Goal: Task Accomplishment & Management: Manage account settings

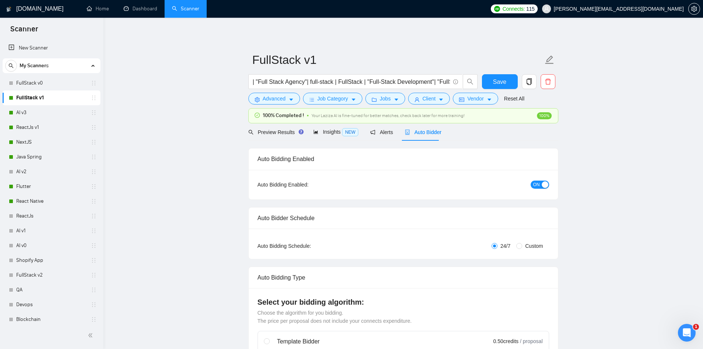
scroll to position [1945, 0]
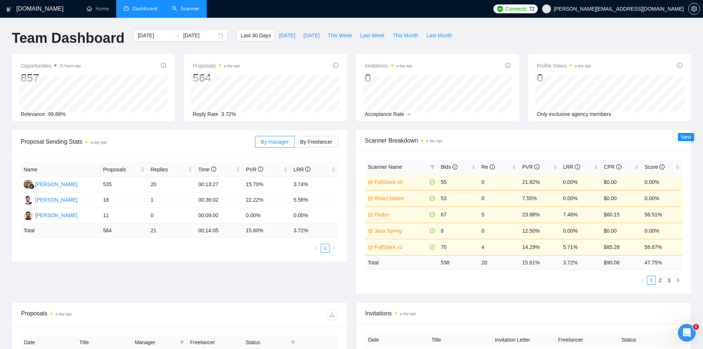
click at [192, 10] on link "Scanner" at bounding box center [185, 9] width 27 height 6
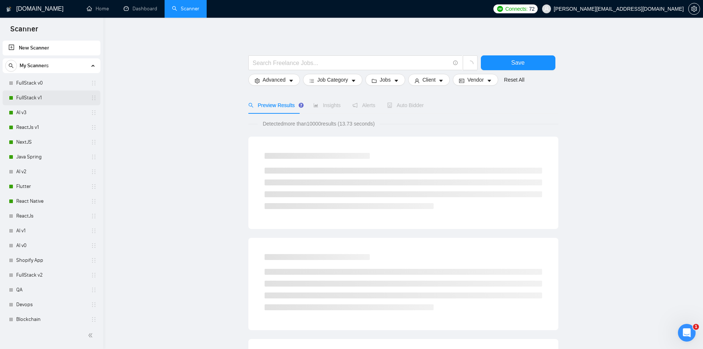
click at [55, 97] on link "FullStack v1" at bounding box center [51, 97] width 70 height 15
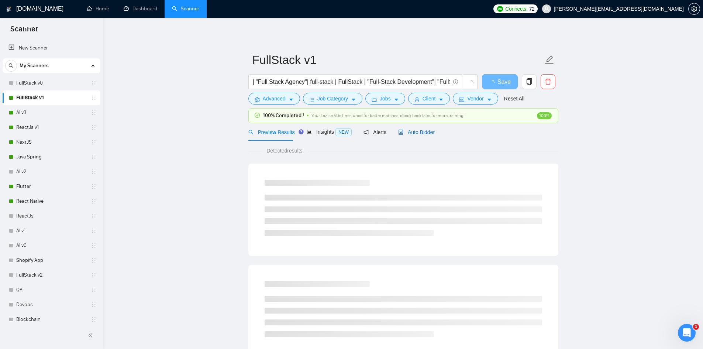
click at [415, 129] on span "Auto Bidder" at bounding box center [416, 132] width 37 height 6
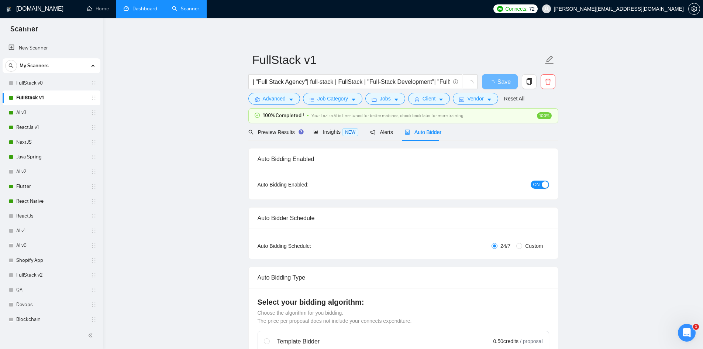
click at [142, 6] on link "Dashboard" at bounding box center [141, 9] width 34 height 6
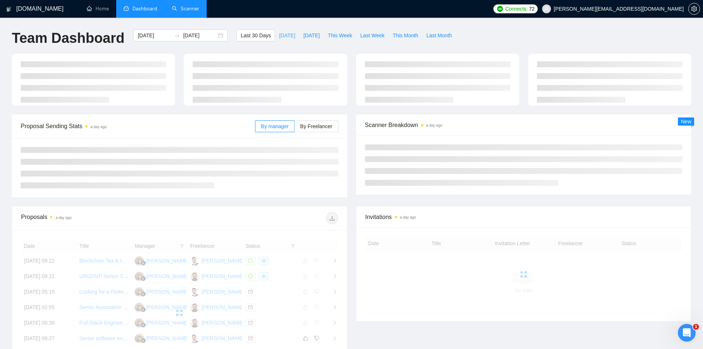
click at [279, 36] on span "[DATE]" at bounding box center [287, 35] width 16 height 8
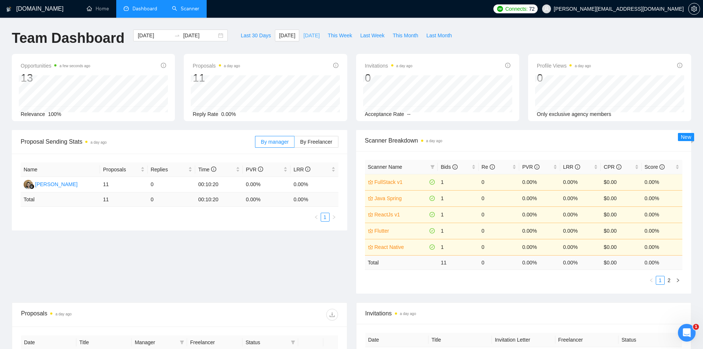
click at [303, 35] on span "[DATE]" at bounding box center [311, 35] width 16 height 8
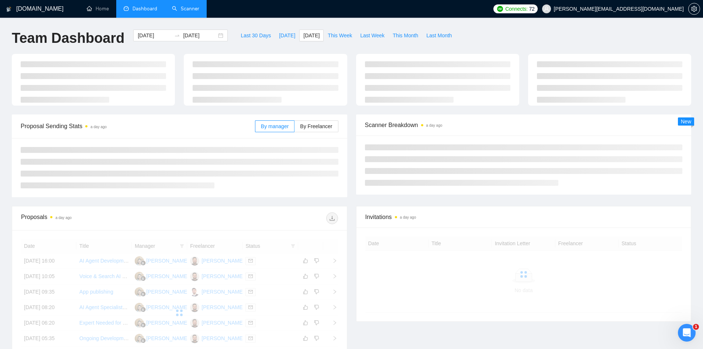
type input "[DATE]"
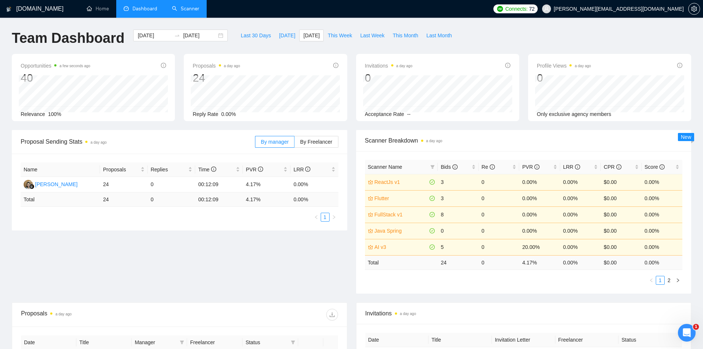
click at [186, 6] on link "Scanner" at bounding box center [185, 9] width 27 height 6
click at [186, 4] on li "Scanner" at bounding box center [186, 9] width 42 height 18
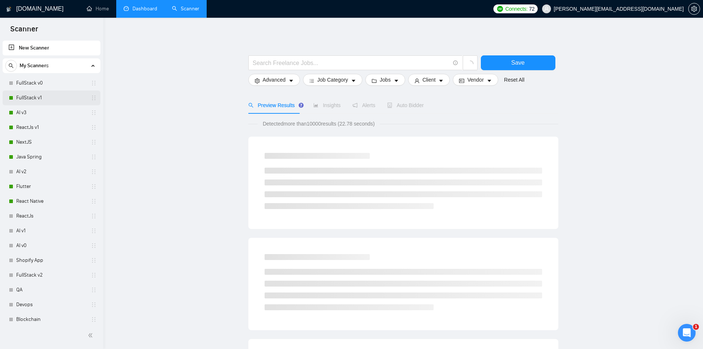
click at [39, 97] on link "FullStack v1" at bounding box center [51, 97] width 70 height 15
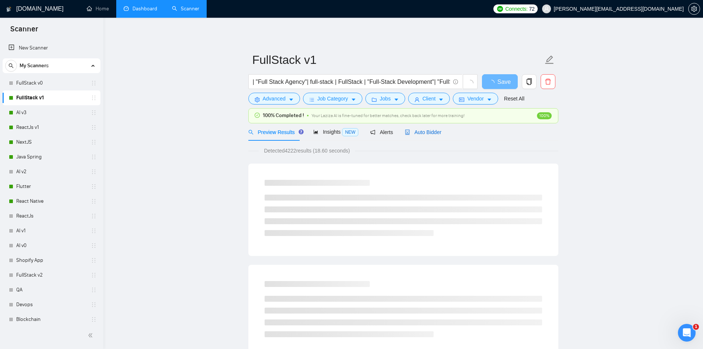
click at [419, 132] on span "Auto Bidder" at bounding box center [423, 132] width 37 height 6
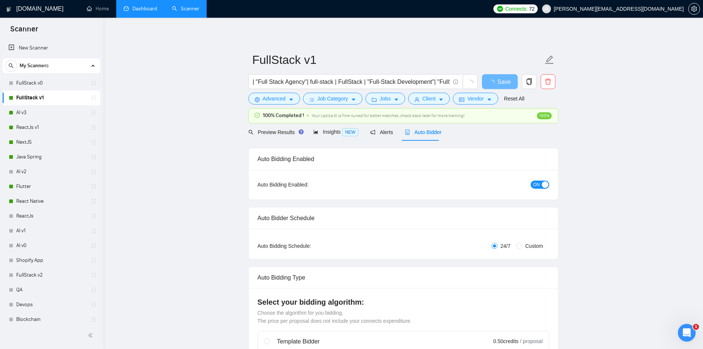
checkbox input "true"
click at [536, 183] on span "ON" at bounding box center [536, 184] width 7 height 8
click at [497, 80] on span "Save" at bounding box center [499, 81] width 13 height 9
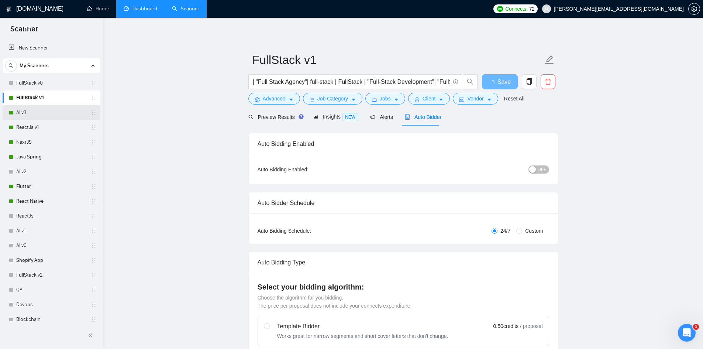
click at [36, 112] on link "AI v3" at bounding box center [51, 112] width 70 height 15
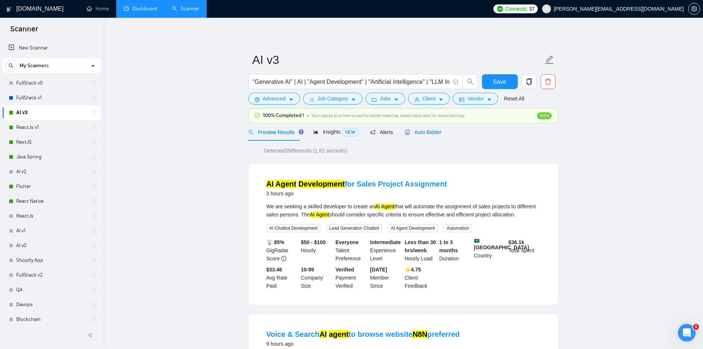
click at [429, 132] on span "Auto Bidder" at bounding box center [423, 132] width 37 height 6
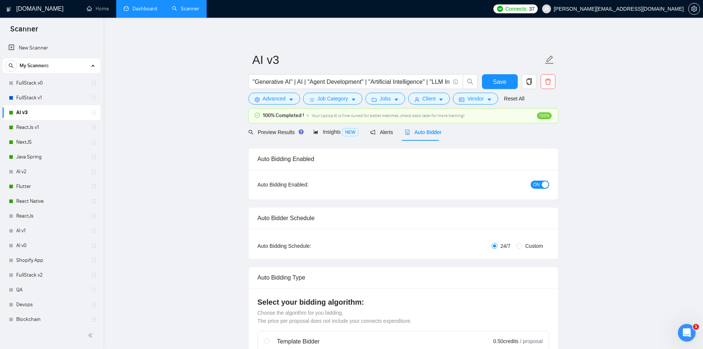
checkbox input "true"
click at [532, 184] on button "ON" at bounding box center [539, 184] width 18 height 8
click at [496, 84] on span "Save" at bounding box center [499, 81] width 13 height 9
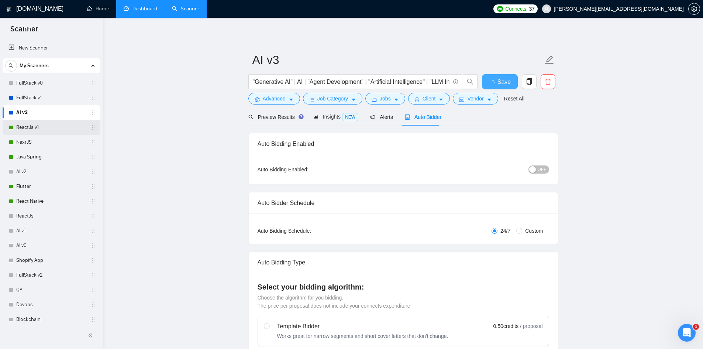
checkbox input "true"
click at [24, 127] on link "ReactJs v1" at bounding box center [51, 127] width 70 height 15
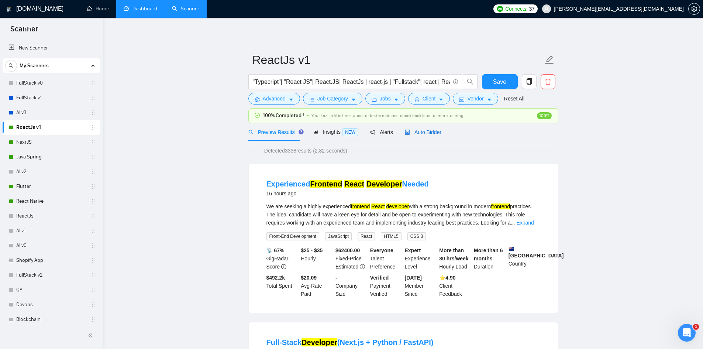
click at [429, 133] on span "Auto Bidder" at bounding box center [423, 132] width 37 height 6
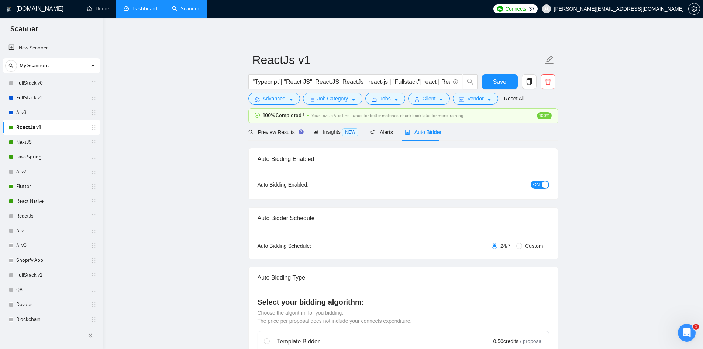
checkbox input "true"
click at [538, 186] on span "ON" at bounding box center [536, 184] width 7 height 8
click at [495, 84] on span "Save" at bounding box center [499, 81] width 13 height 9
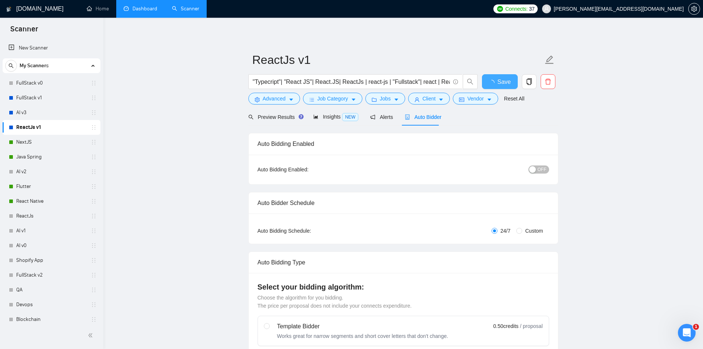
checkbox input "true"
click at [22, 143] on link "NextJS" at bounding box center [51, 142] width 70 height 15
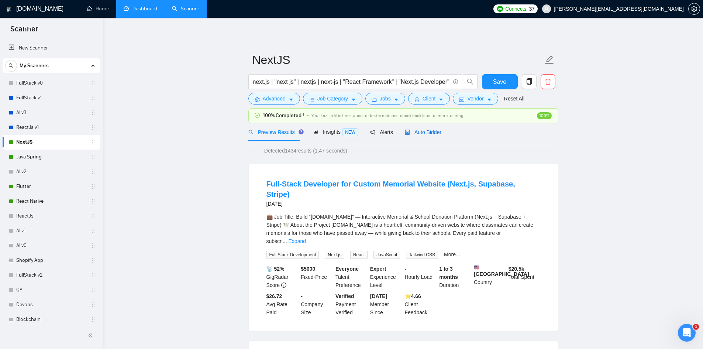
click at [432, 133] on span "Auto Bidder" at bounding box center [423, 132] width 37 height 6
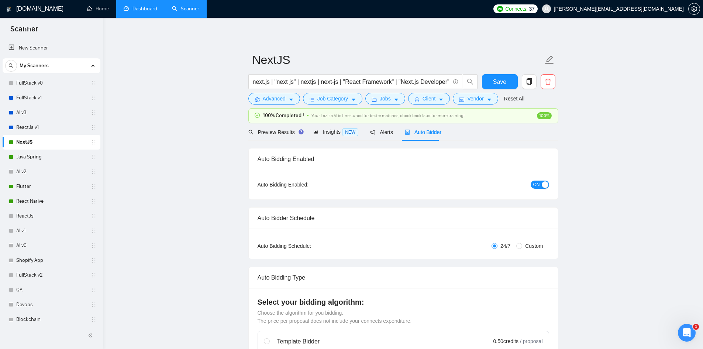
checkbox input "true"
click at [534, 182] on span "ON" at bounding box center [536, 184] width 7 height 8
click at [488, 83] on button "Save" at bounding box center [500, 81] width 36 height 15
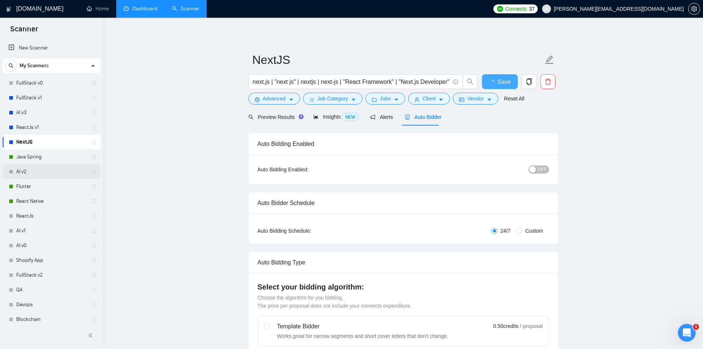
checkbox input "true"
click at [42, 158] on link "Java Spring" at bounding box center [51, 156] width 70 height 15
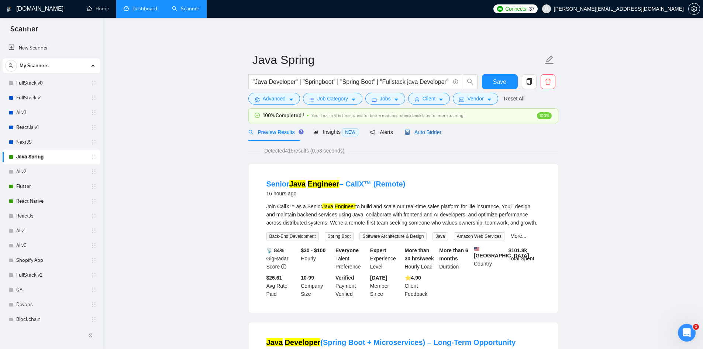
click at [418, 131] on span "Auto Bidder" at bounding box center [423, 132] width 37 height 6
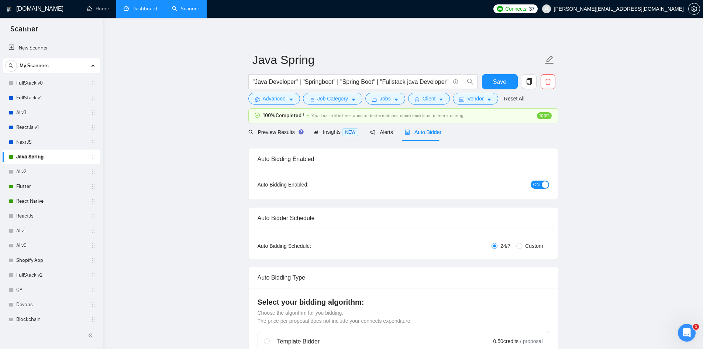
checkbox input "true"
click at [536, 183] on span "ON" at bounding box center [536, 184] width 7 height 8
click at [500, 83] on span "Save" at bounding box center [499, 81] width 13 height 9
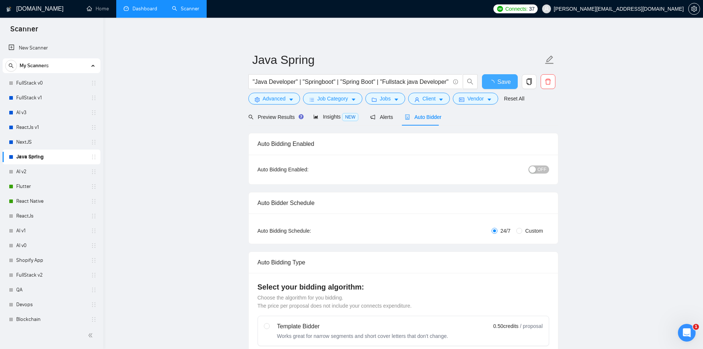
checkbox input "true"
click at [31, 187] on link "Flutter" at bounding box center [51, 186] width 70 height 15
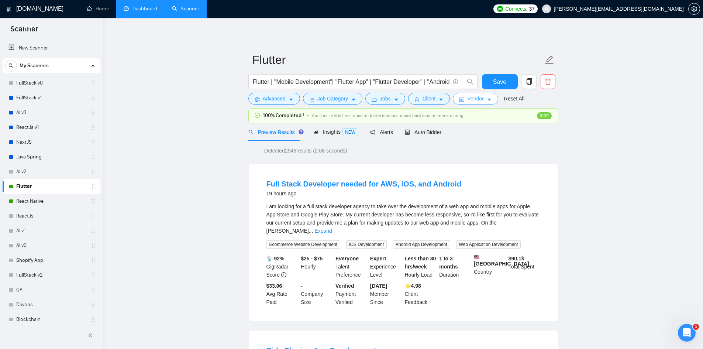
click at [464, 98] on button "Vendor" at bounding box center [475, 99] width 45 height 12
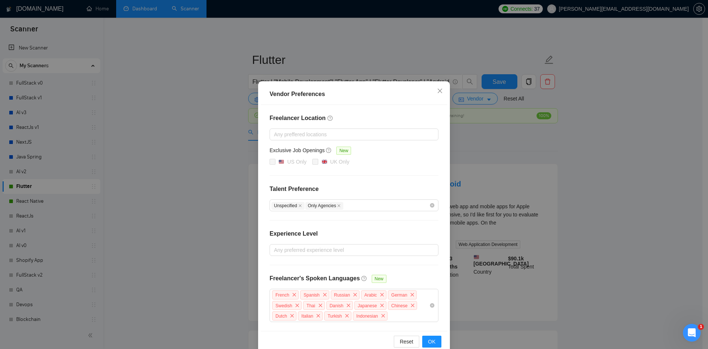
click at [497, 149] on div "Vendor Preferences Freelancer Location Any preffered locations Exclusive Job Op…" at bounding box center [354, 174] width 708 height 349
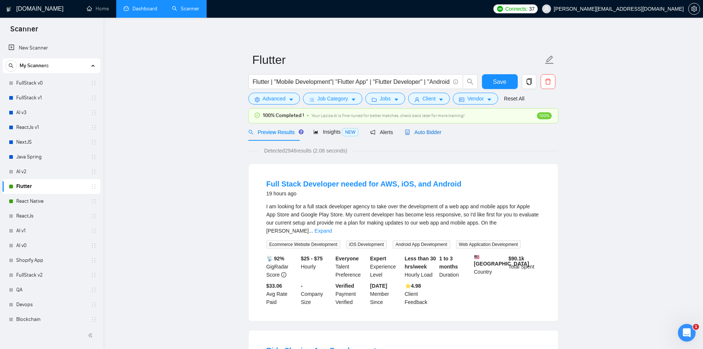
click at [425, 130] on span "Auto Bidder" at bounding box center [423, 132] width 37 height 6
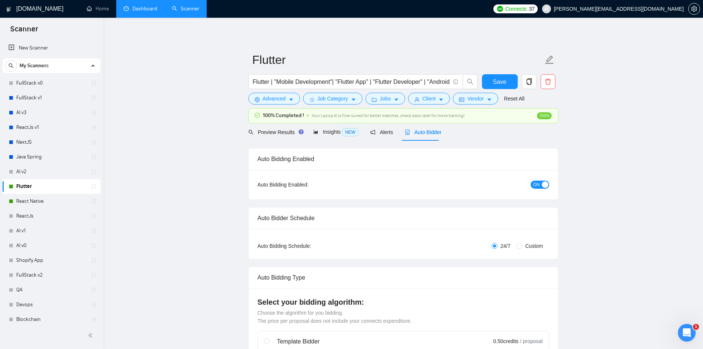
checkbox input "true"
click at [533, 180] on span "ON" at bounding box center [536, 184] width 7 height 8
click at [495, 82] on span "Save" at bounding box center [499, 81] width 13 height 9
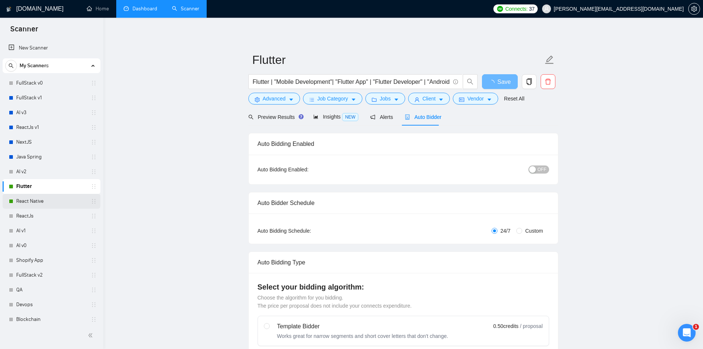
click at [57, 201] on link "React Native" at bounding box center [51, 201] width 70 height 15
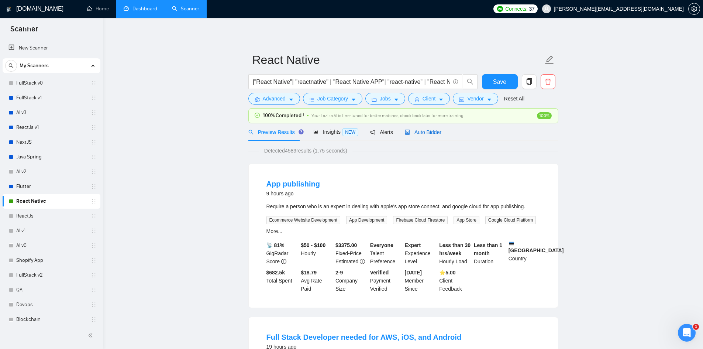
click at [423, 134] on span "Auto Bidder" at bounding box center [423, 132] width 37 height 6
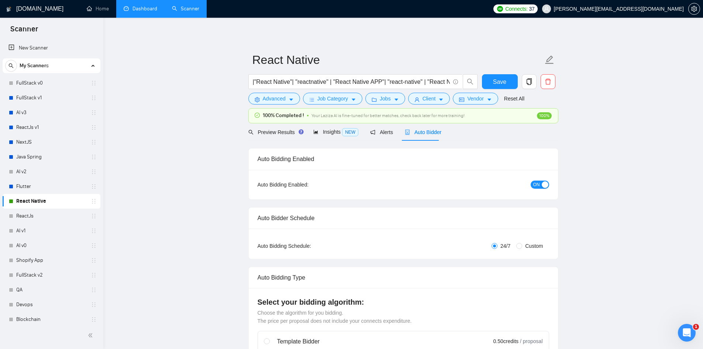
checkbox input "true"
click at [532, 183] on button "ON" at bounding box center [539, 184] width 18 height 8
click at [500, 81] on span "Save" at bounding box center [499, 81] width 13 height 9
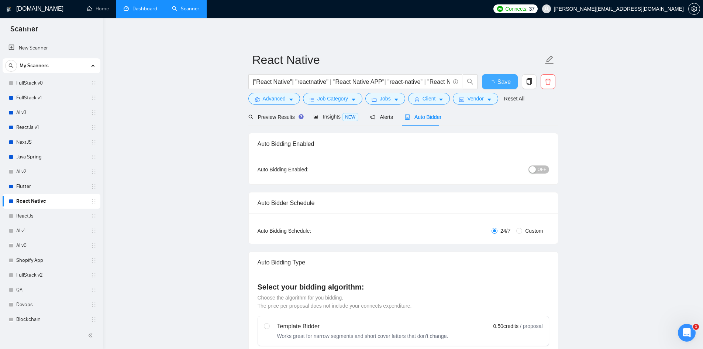
checkbox input "true"
